Goal: Transaction & Acquisition: Obtain resource

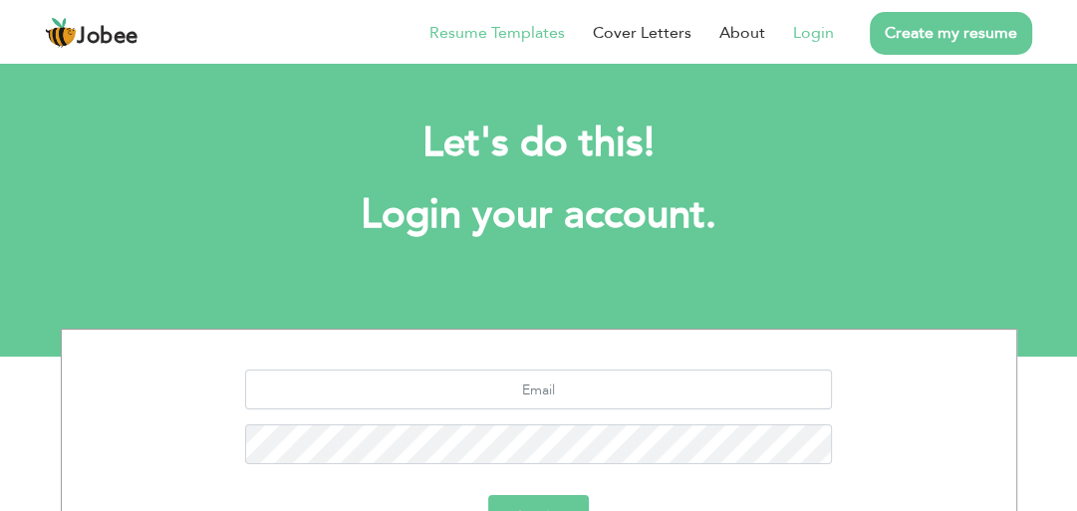
click at [497, 47] on li "Resume Templates" at bounding box center [482, 33] width 163 height 52
click at [497, 35] on link "Resume Templates" at bounding box center [496, 33] width 135 height 24
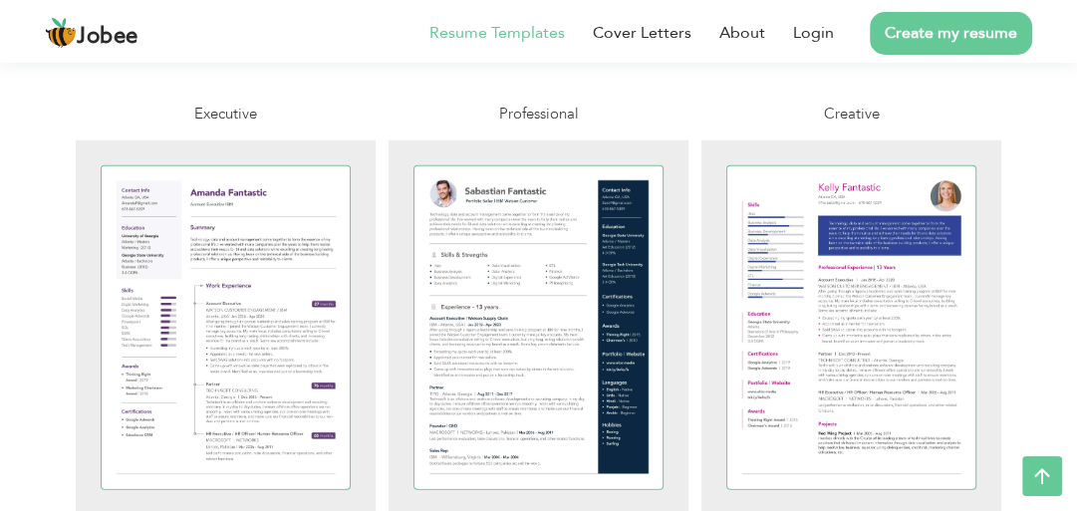
scroll to position [3781, 0]
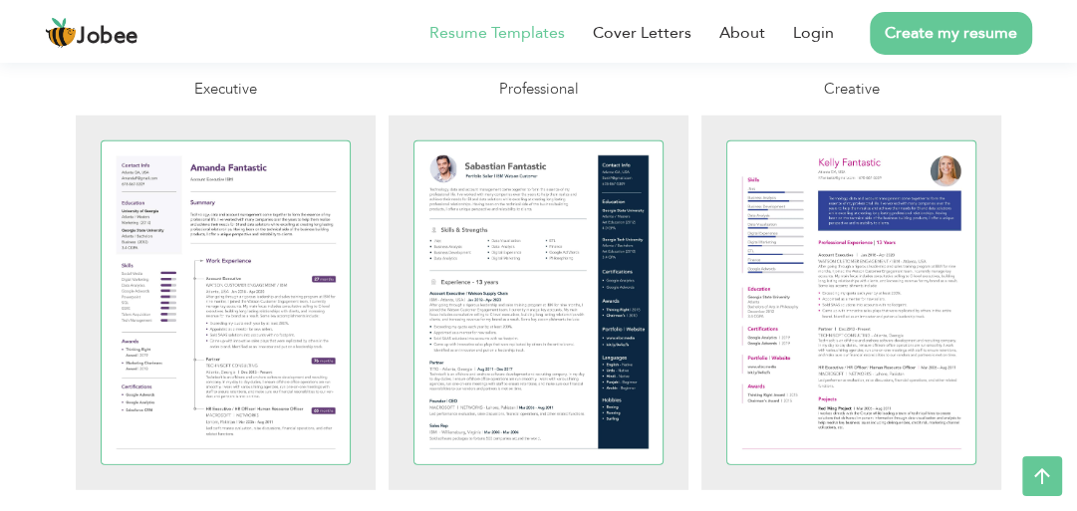
click at [512, 226] on div at bounding box center [538, 302] width 249 height 323
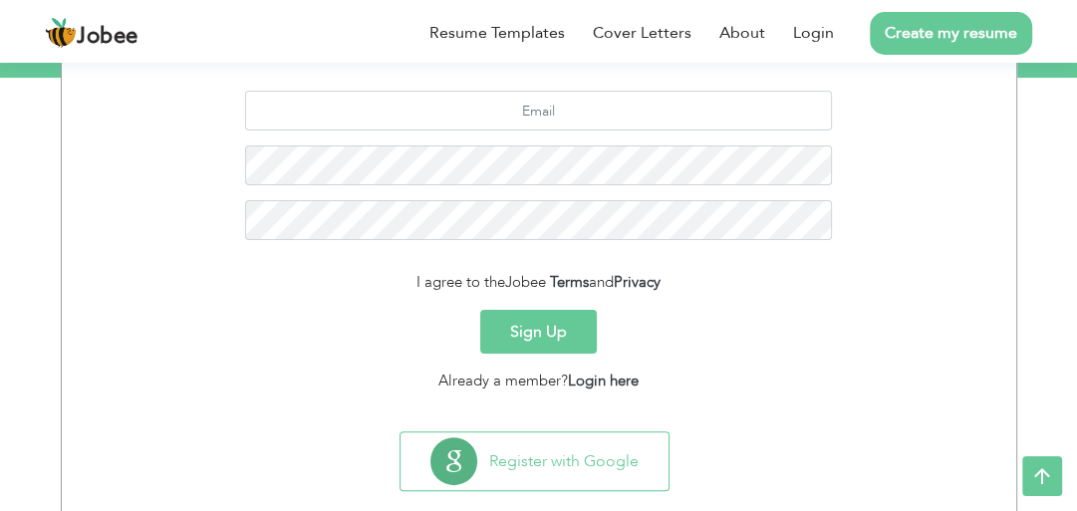
scroll to position [291, 0]
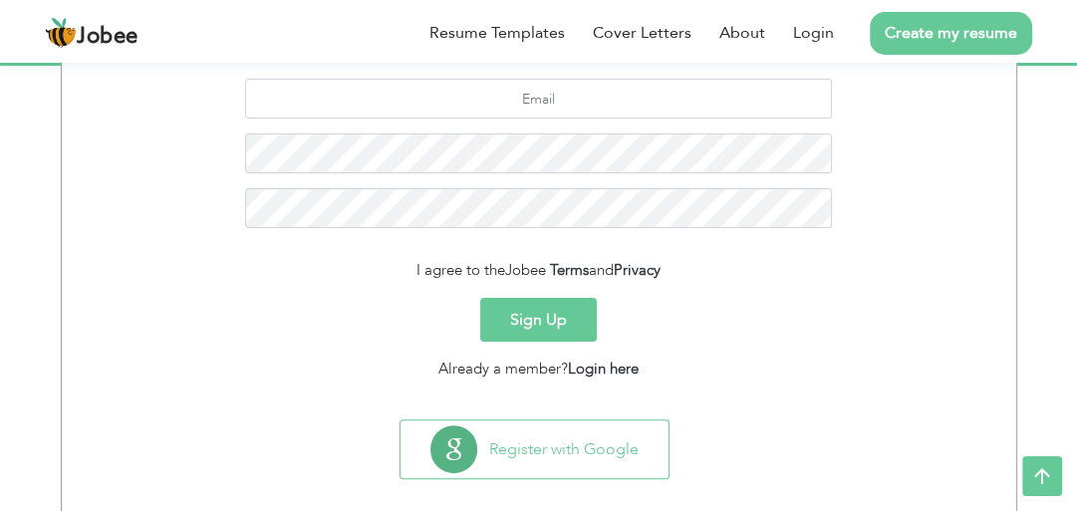
click at [639, 432] on div "Register with Google" at bounding box center [539, 457] width 934 height 76
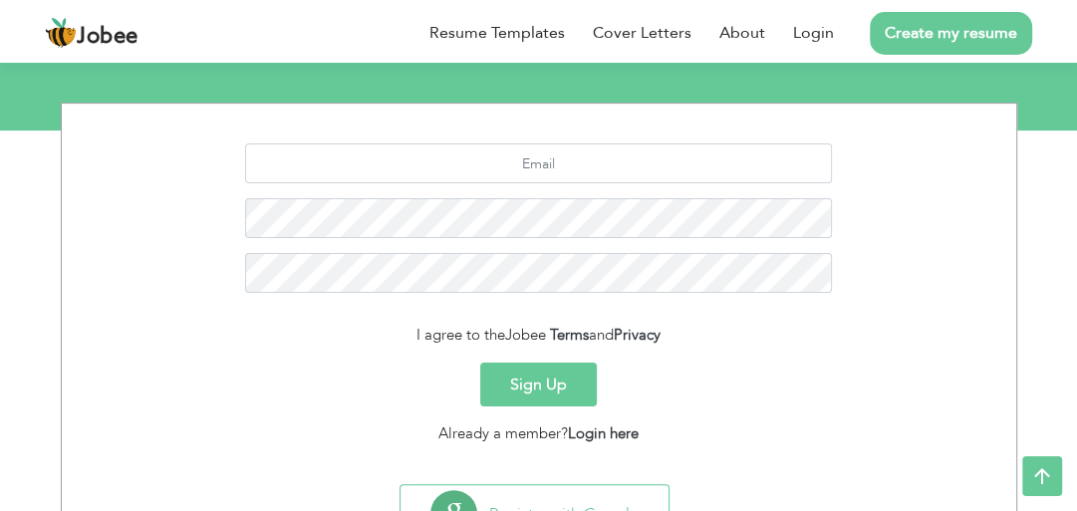
scroll to position [227, 0]
